Goal: Transaction & Acquisition: Download file/media

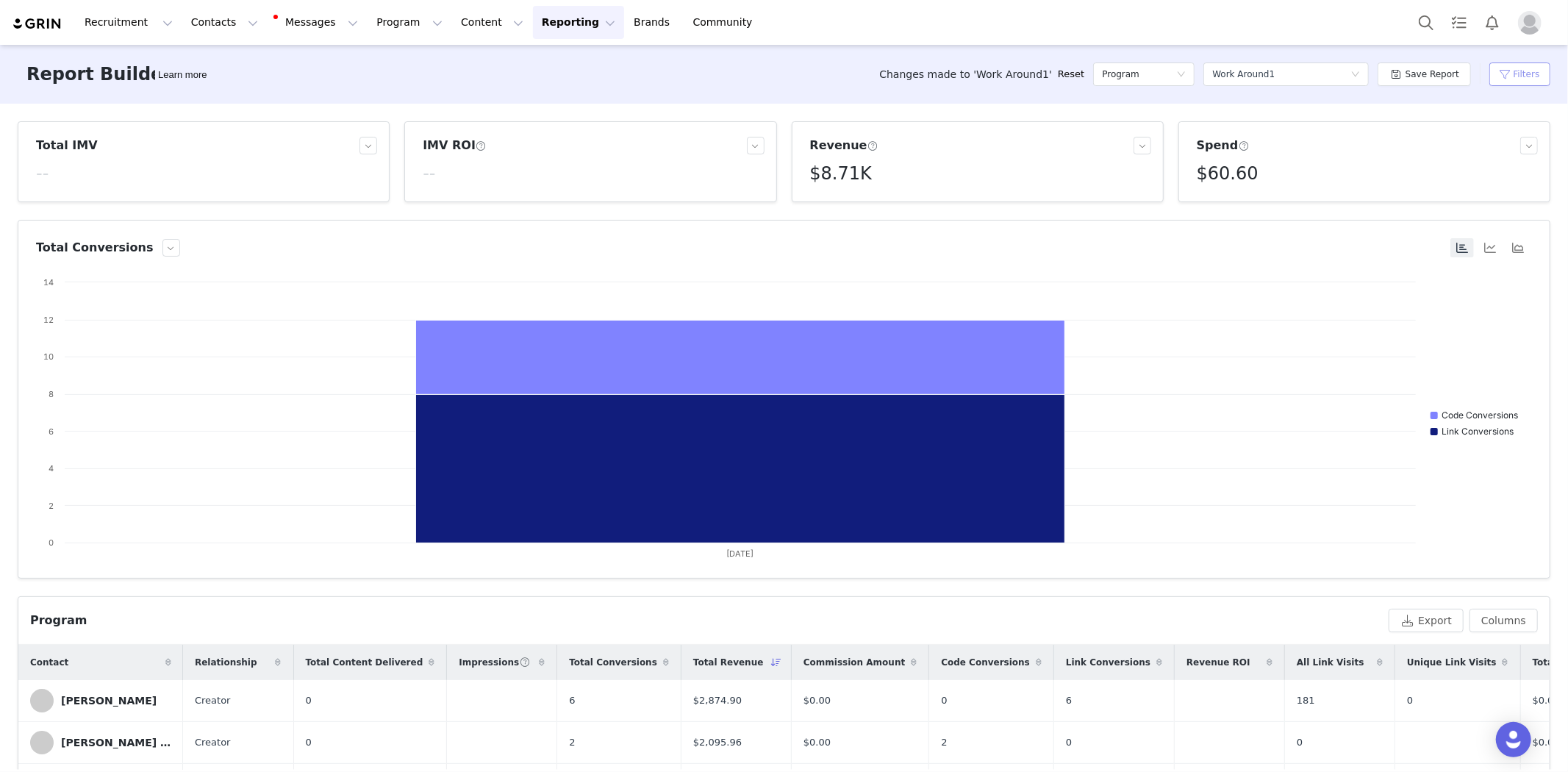
click at [1501, 68] on button "Filters" at bounding box center [1519, 74] width 61 height 23
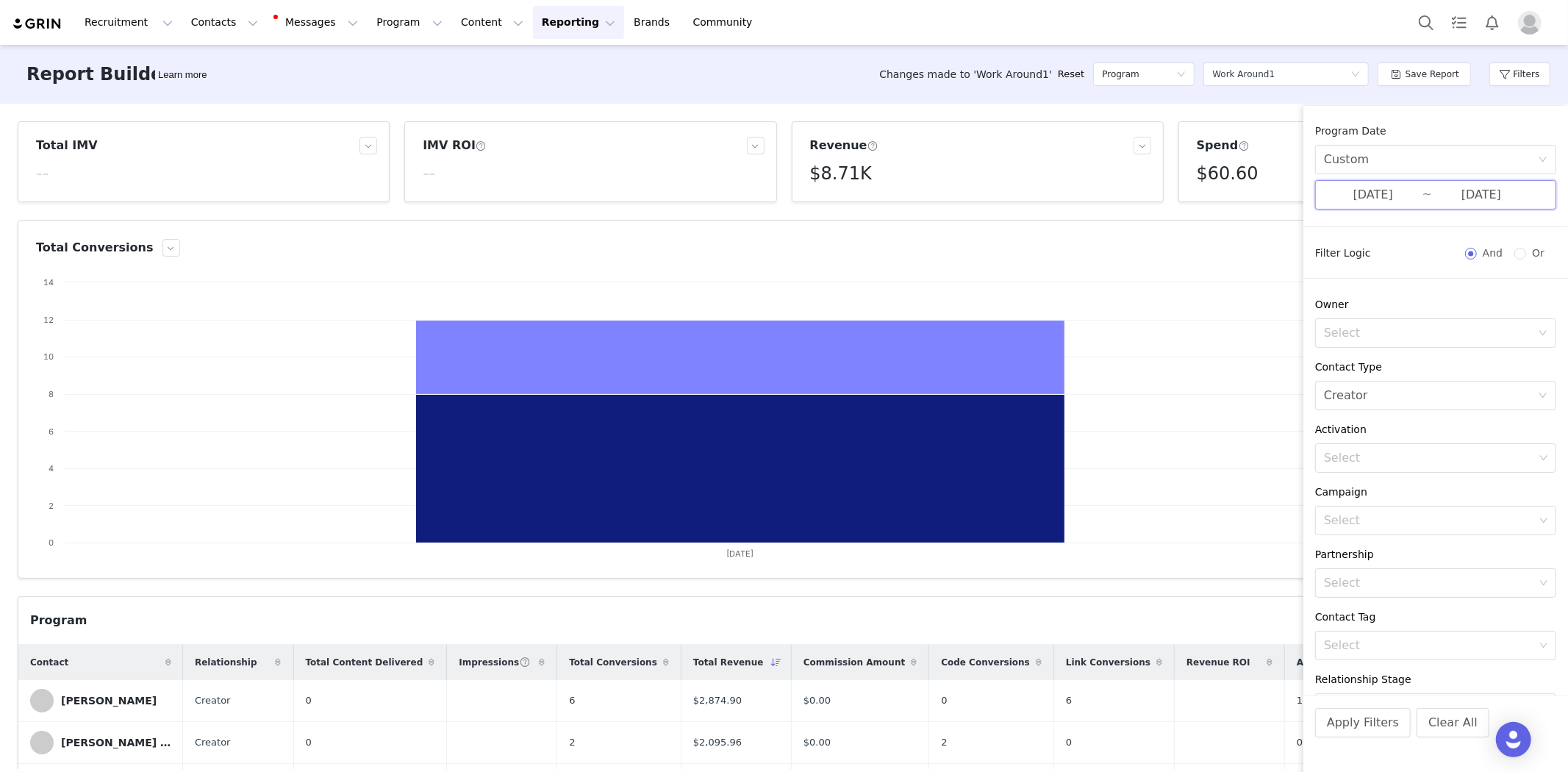
click at [1427, 182] on span "[DATE] ~ [DATE]" at bounding box center [1435, 195] width 241 height 29
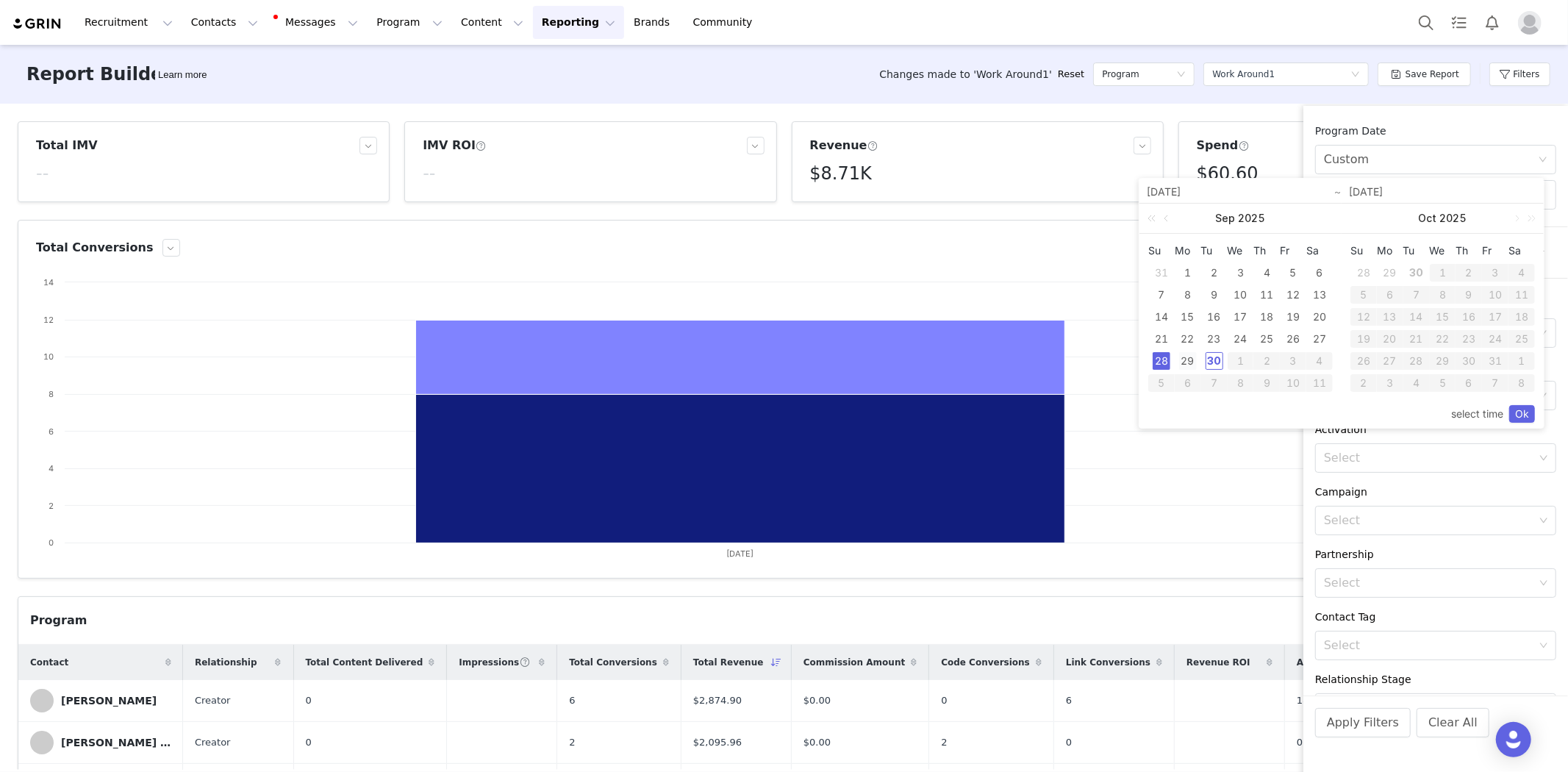
click at [1186, 357] on div "29" at bounding box center [1188, 360] width 18 height 18
type input "[DATE]"
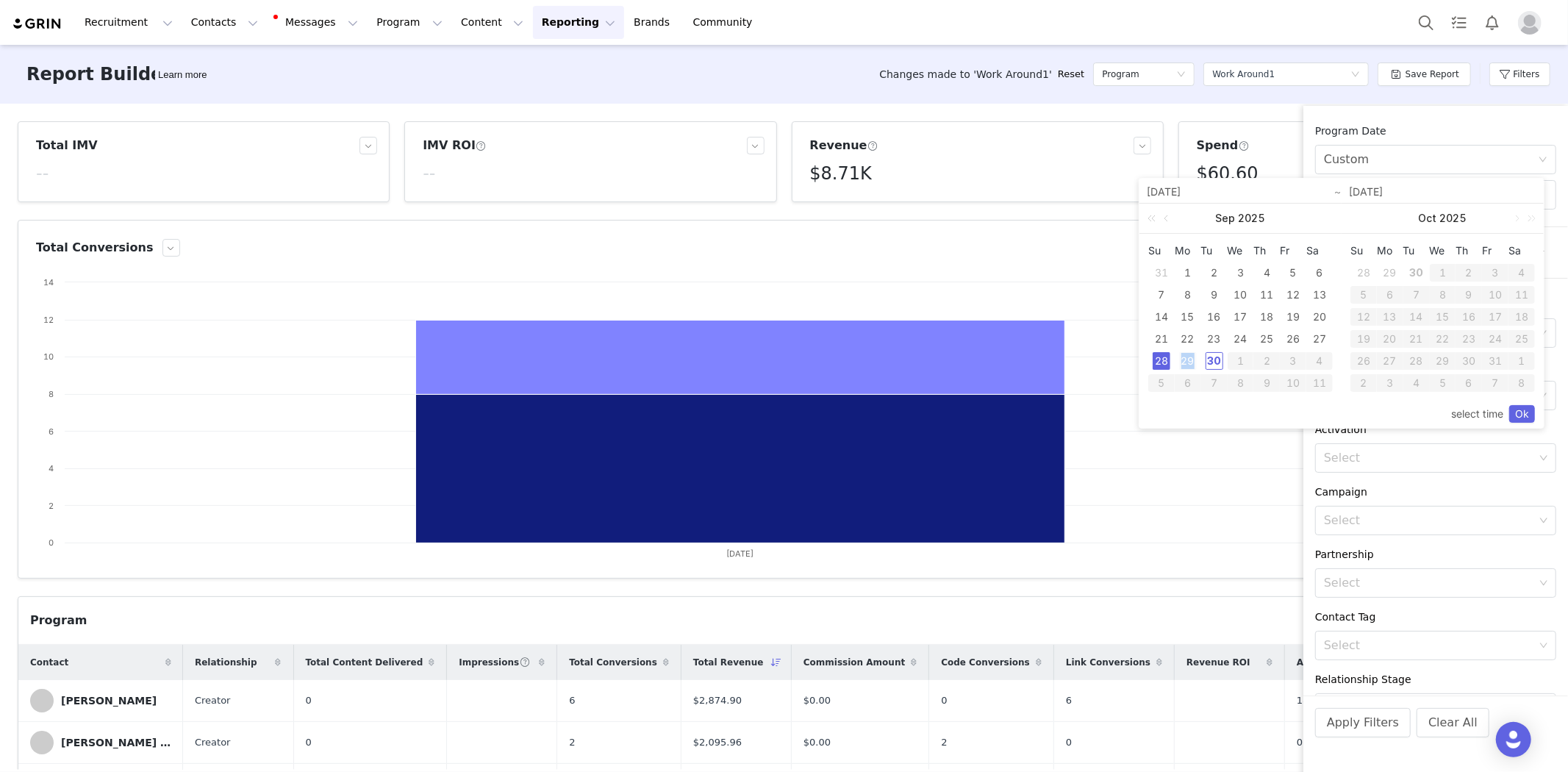
type input "[DATE]"
click at [1519, 412] on link "Ok" at bounding box center [1522, 414] width 26 height 18
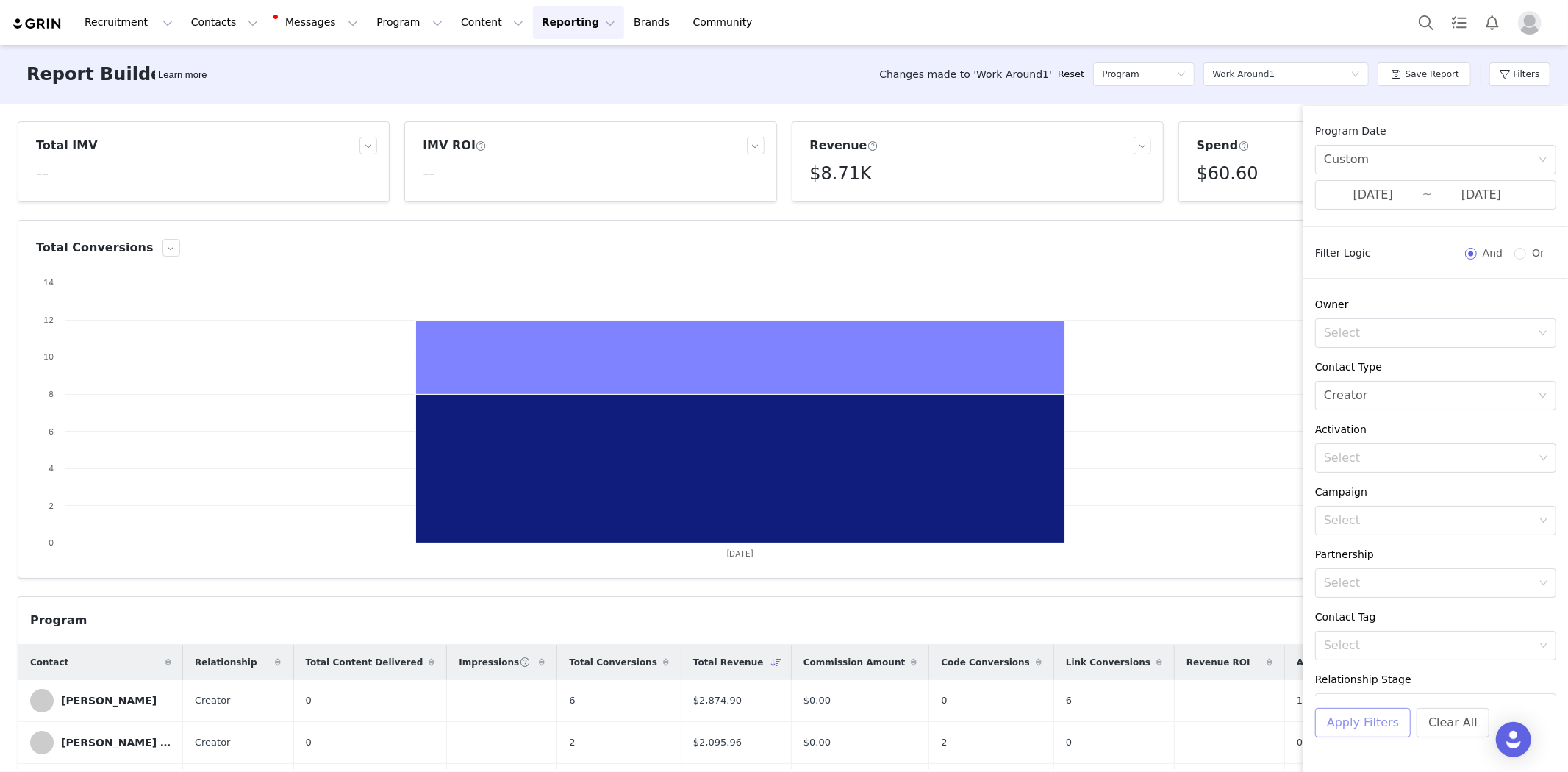
click at [1343, 721] on button "Apply Filters" at bounding box center [1362, 723] width 95 height 29
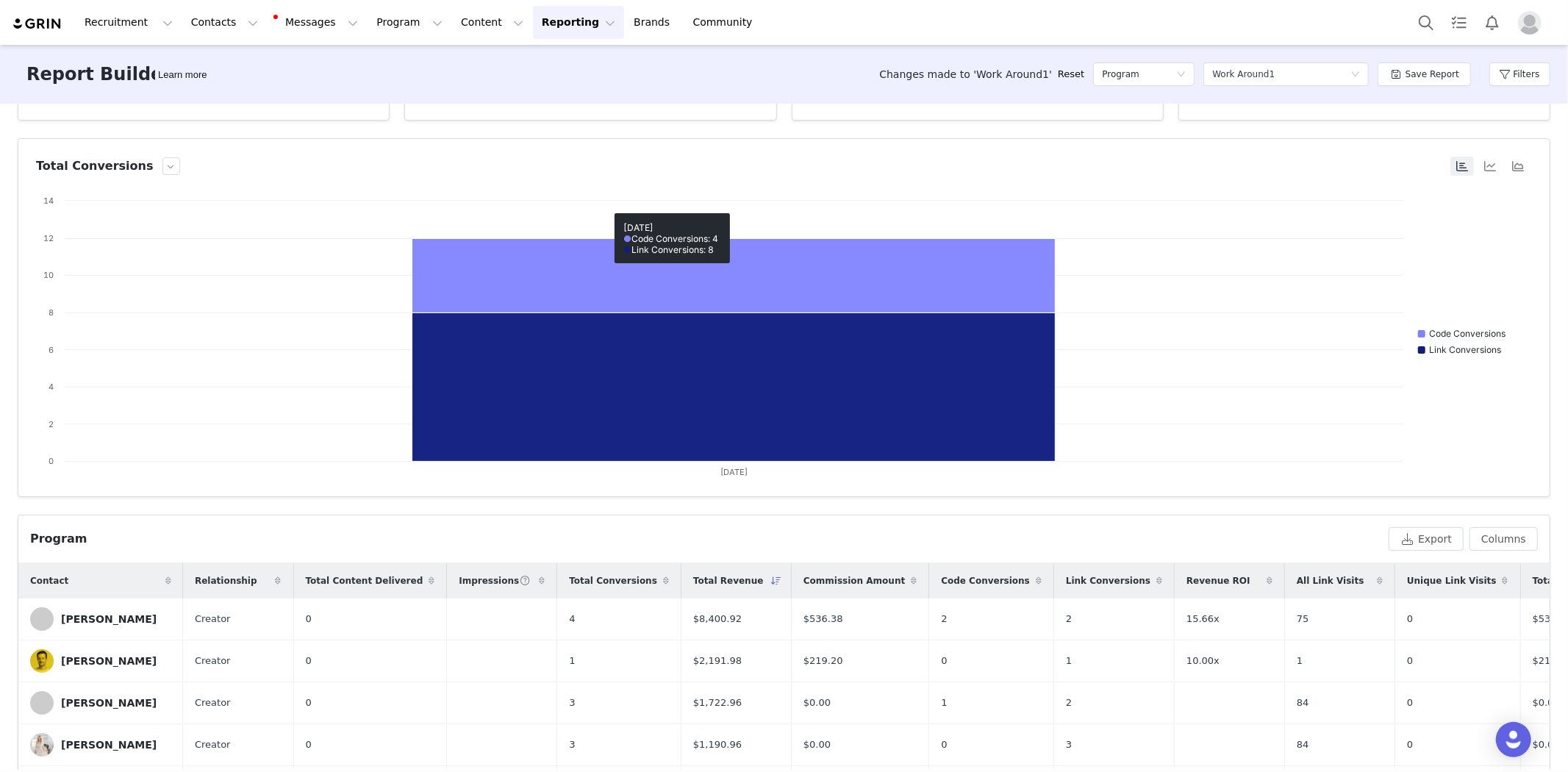
scroll to position [326, 0]
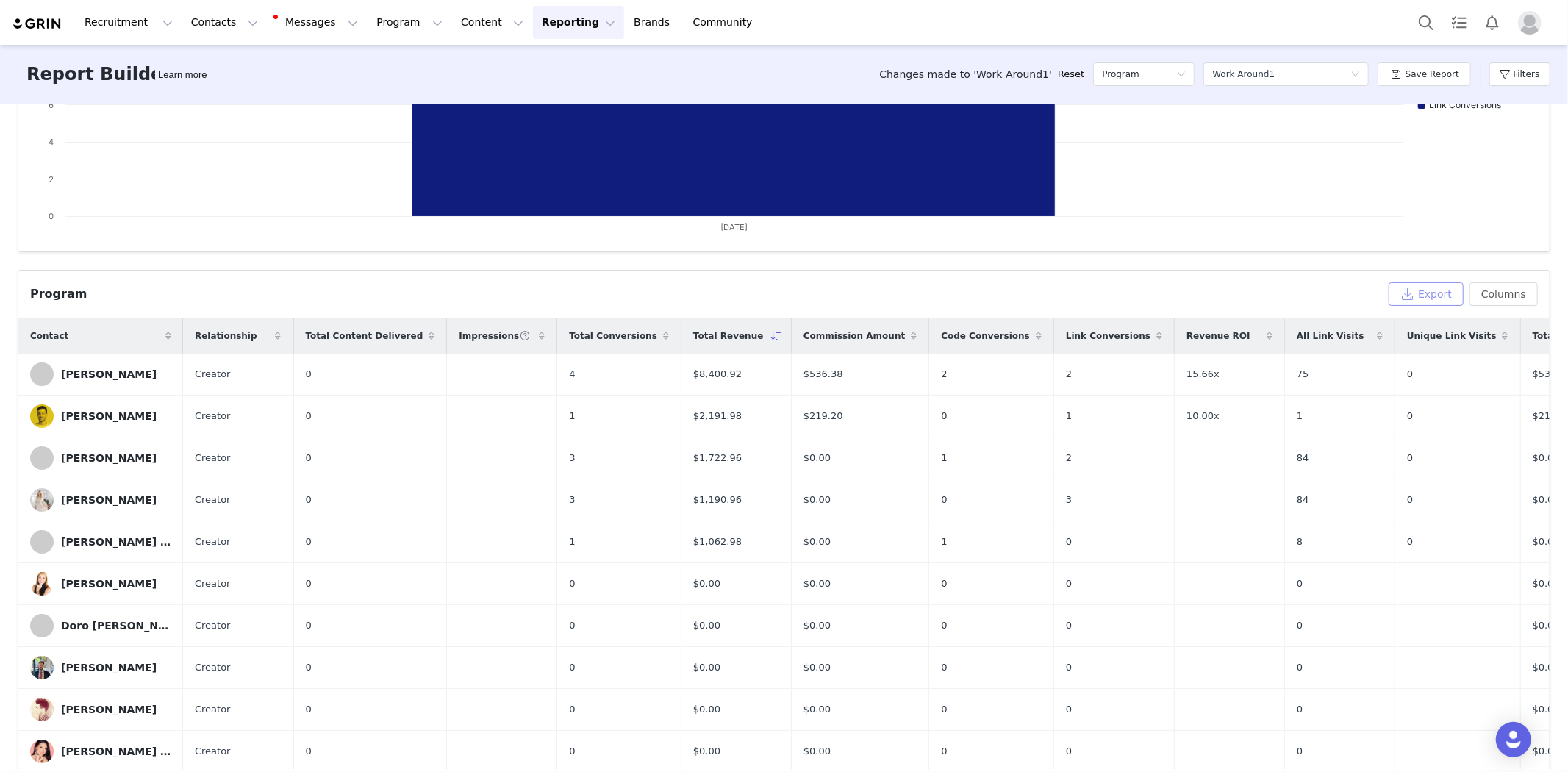
click at [1418, 292] on button "Export" at bounding box center [1425, 294] width 75 height 23
click at [1412, 294] on button "Export" at bounding box center [1425, 294] width 75 height 23
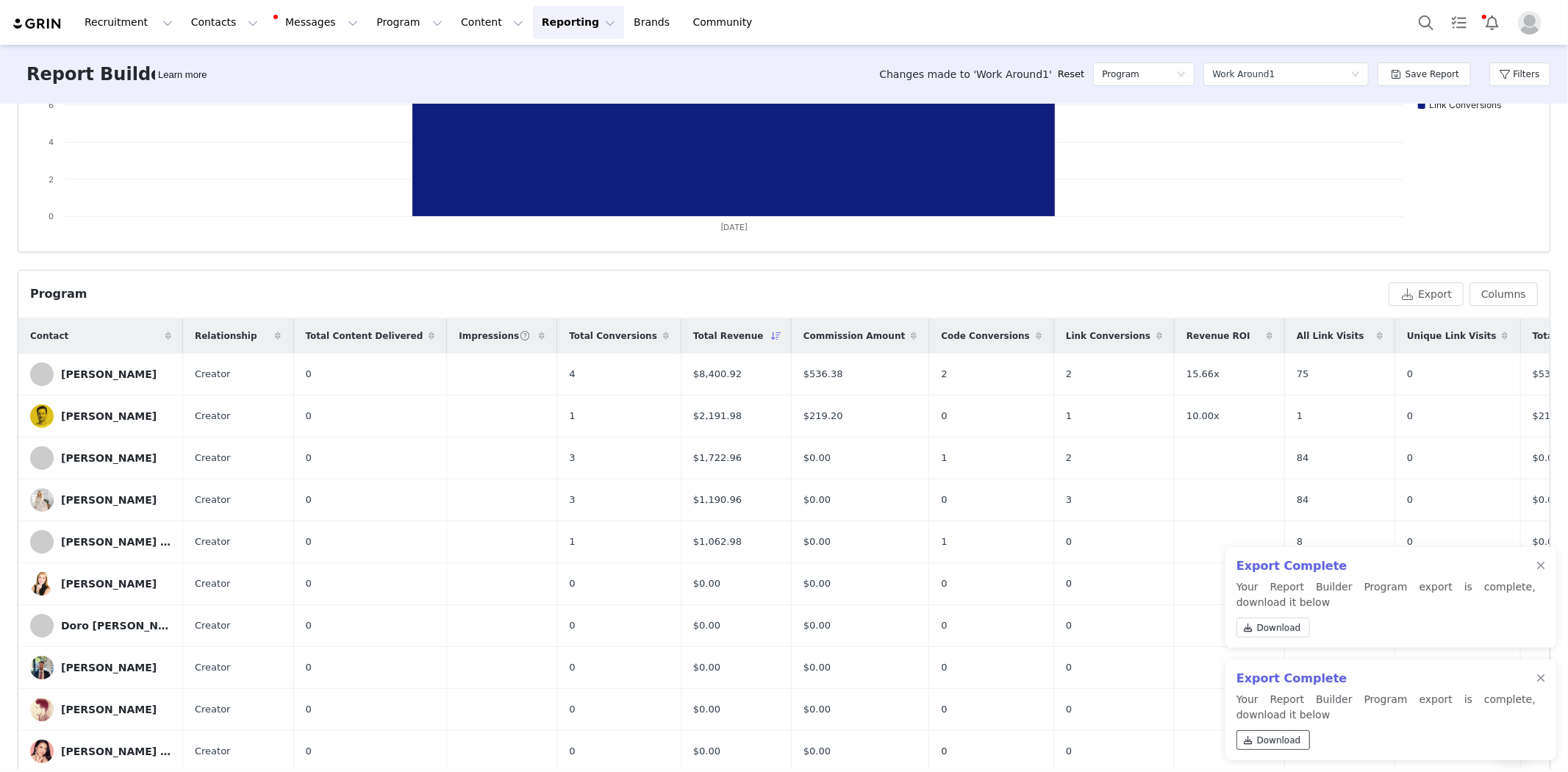
click at [1283, 739] on span "Download" at bounding box center [1278, 740] width 44 height 13
click at [1542, 563] on div at bounding box center [1540, 566] width 9 height 12
click at [1539, 677] on div at bounding box center [1540, 678] width 9 height 12
